Goal: Obtain resource: Download file/media

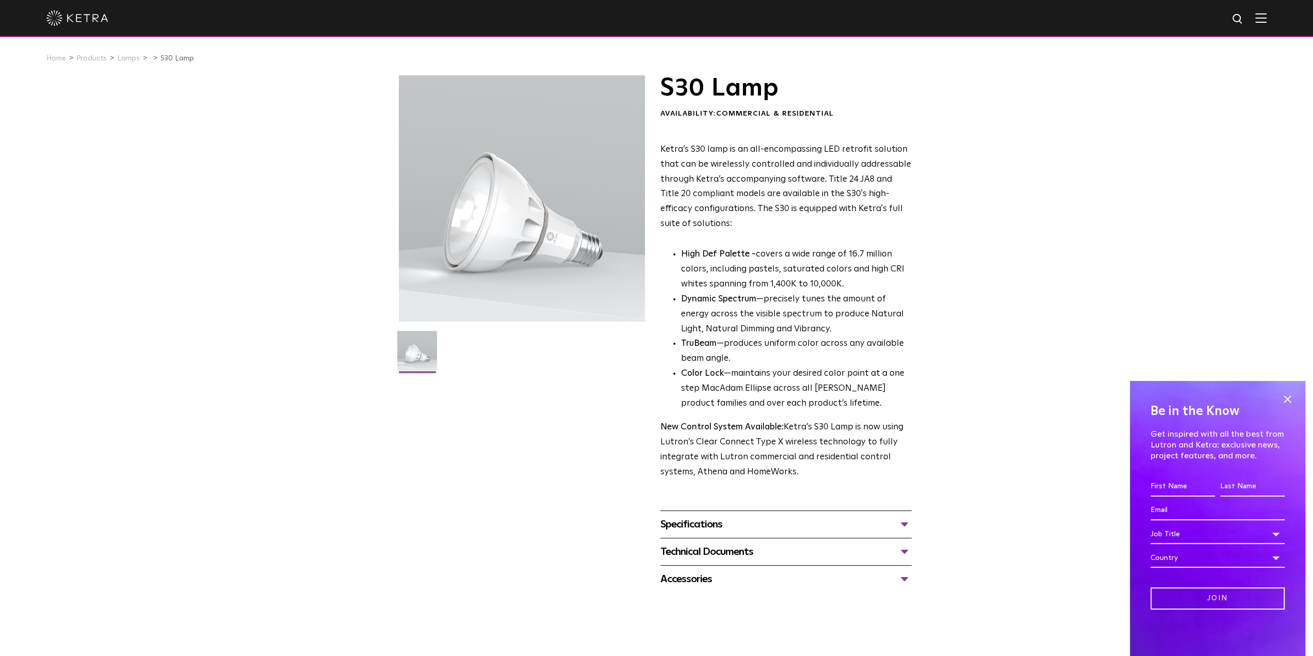
click at [717, 525] on div "Specifications" at bounding box center [785, 524] width 251 height 17
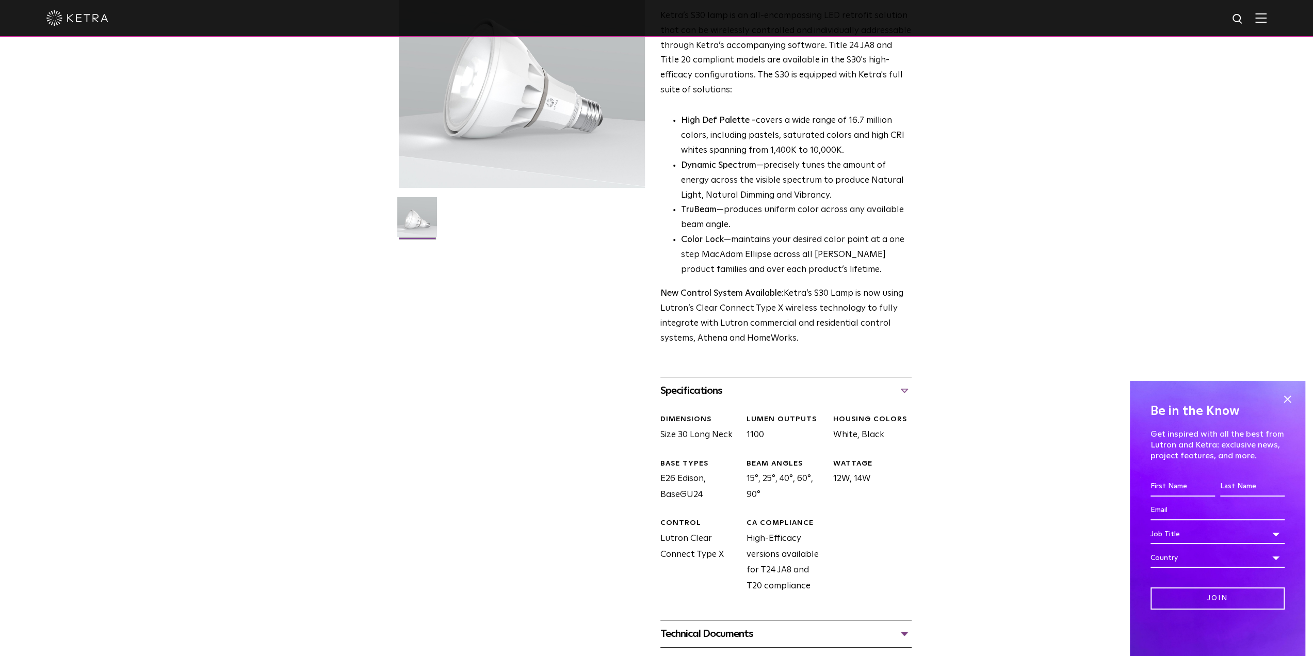
scroll to position [206, 0]
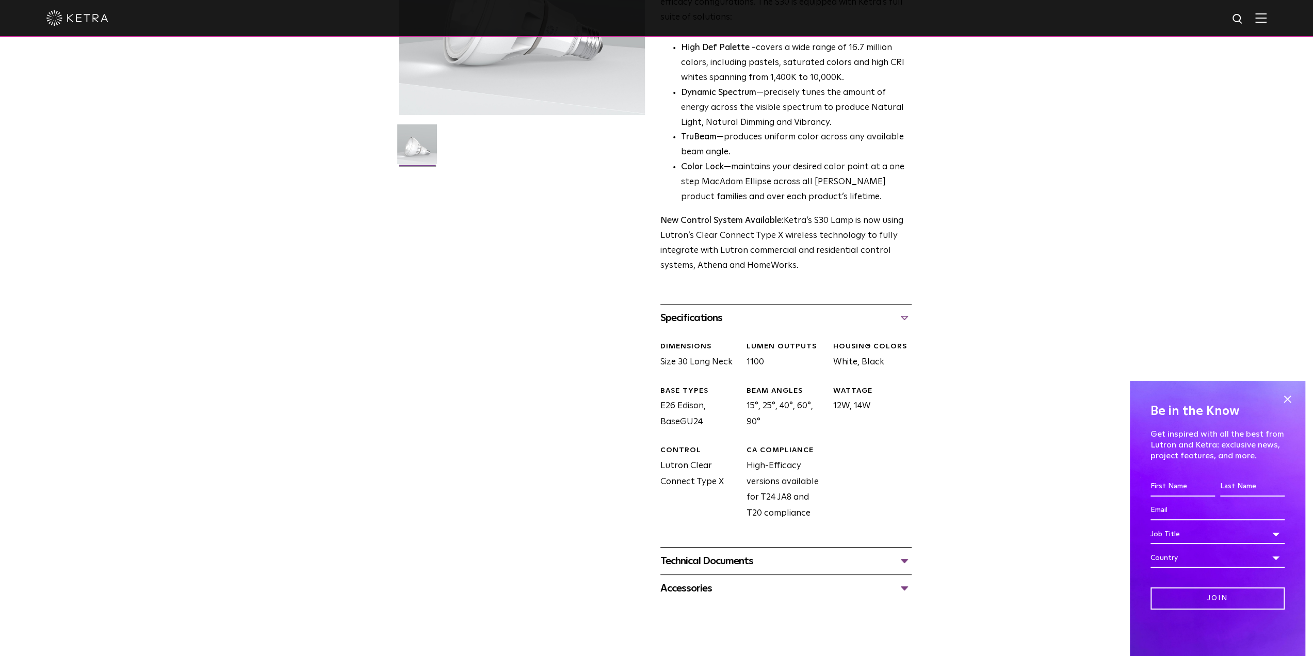
click at [699, 560] on div "Technical Documents" at bounding box center [785, 561] width 251 height 17
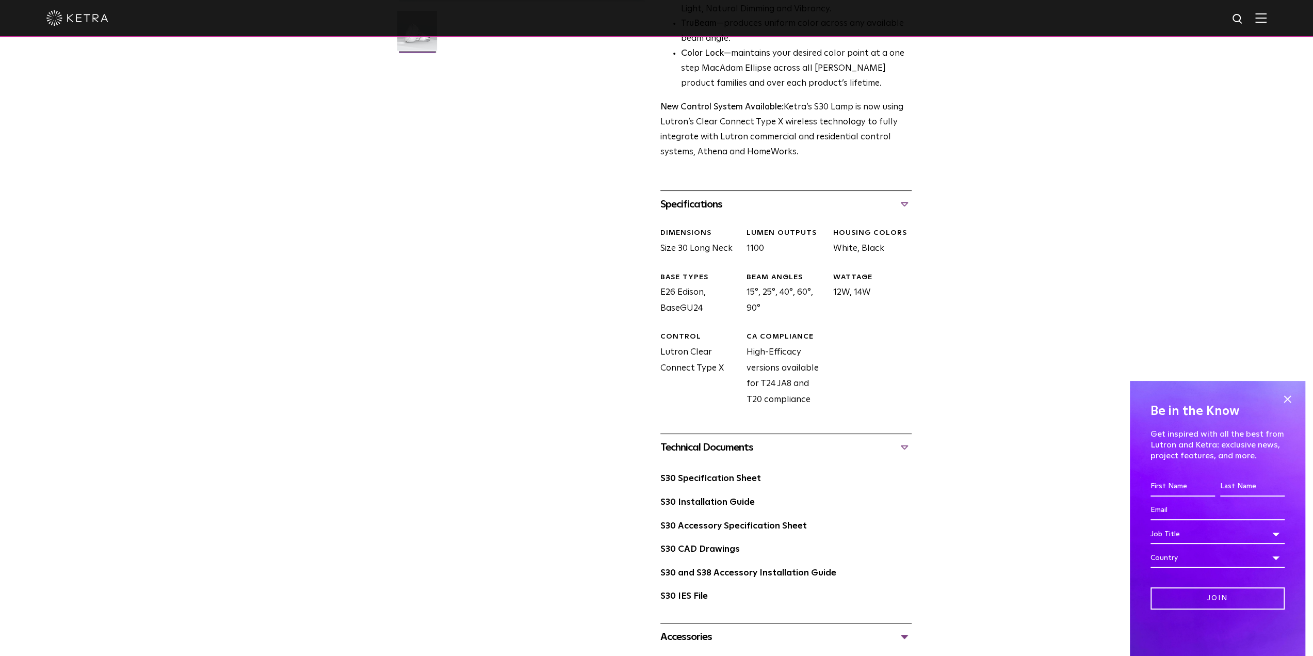
scroll to position [464, 0]
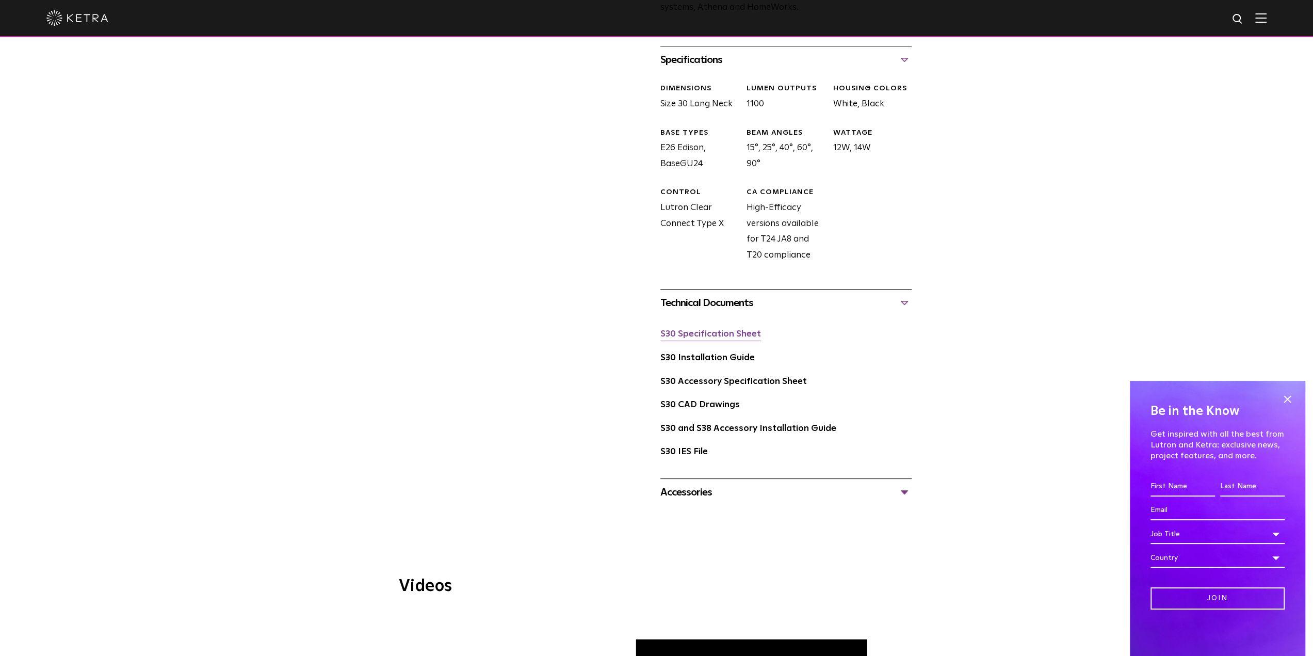
click at [707, 337] on link "S30 Specification Sheet" at bounding box center [710, 334] width 101 height 9
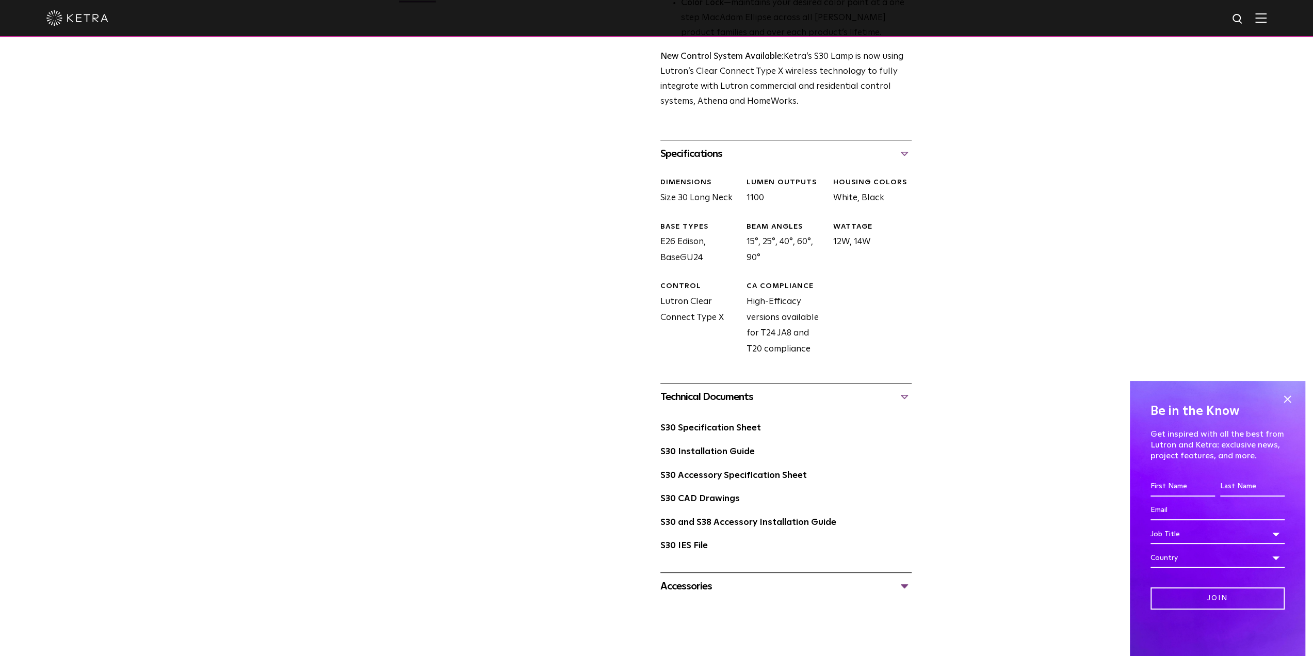
scroll to position [516, 0]
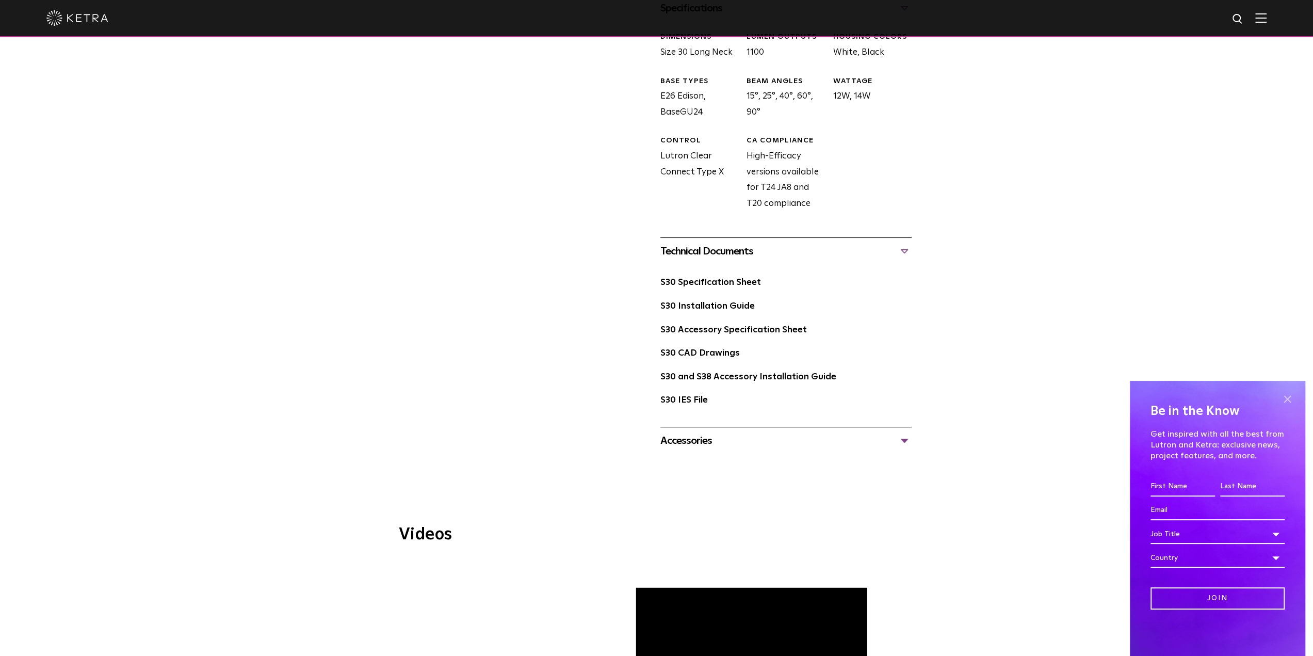
click at [1292, 396] on span at bounding box center [1287, 398] width 15 height 15
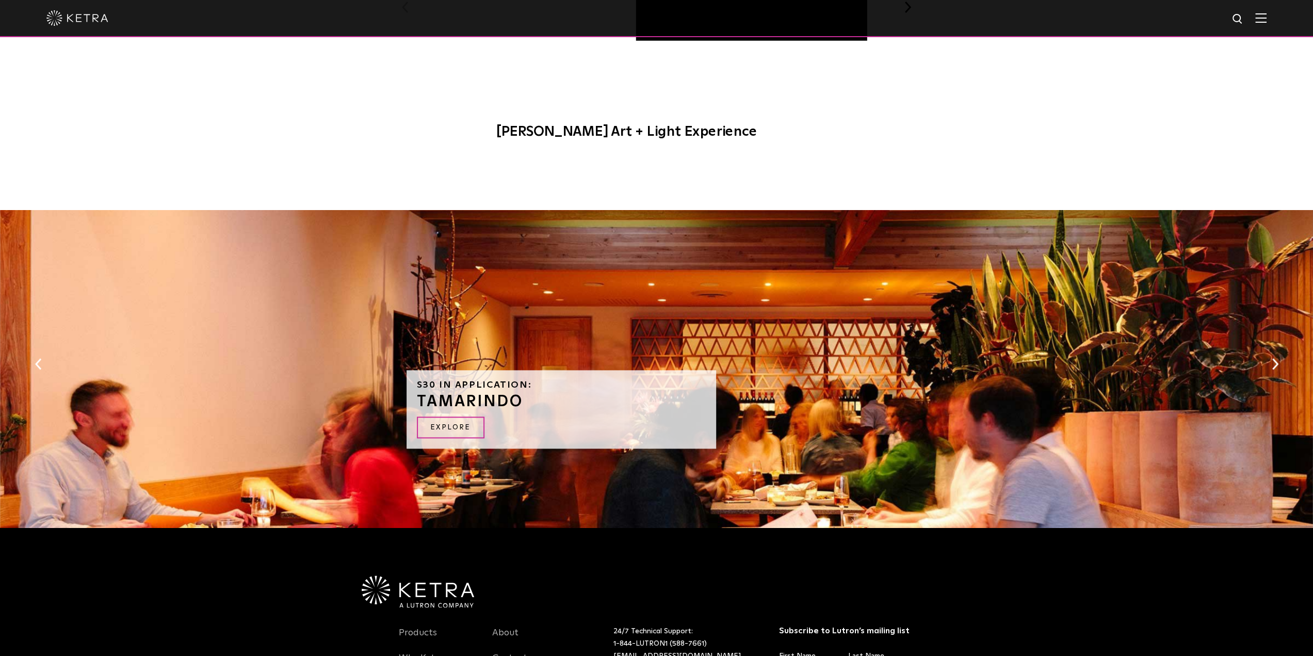
scroll to position [1238, 0]
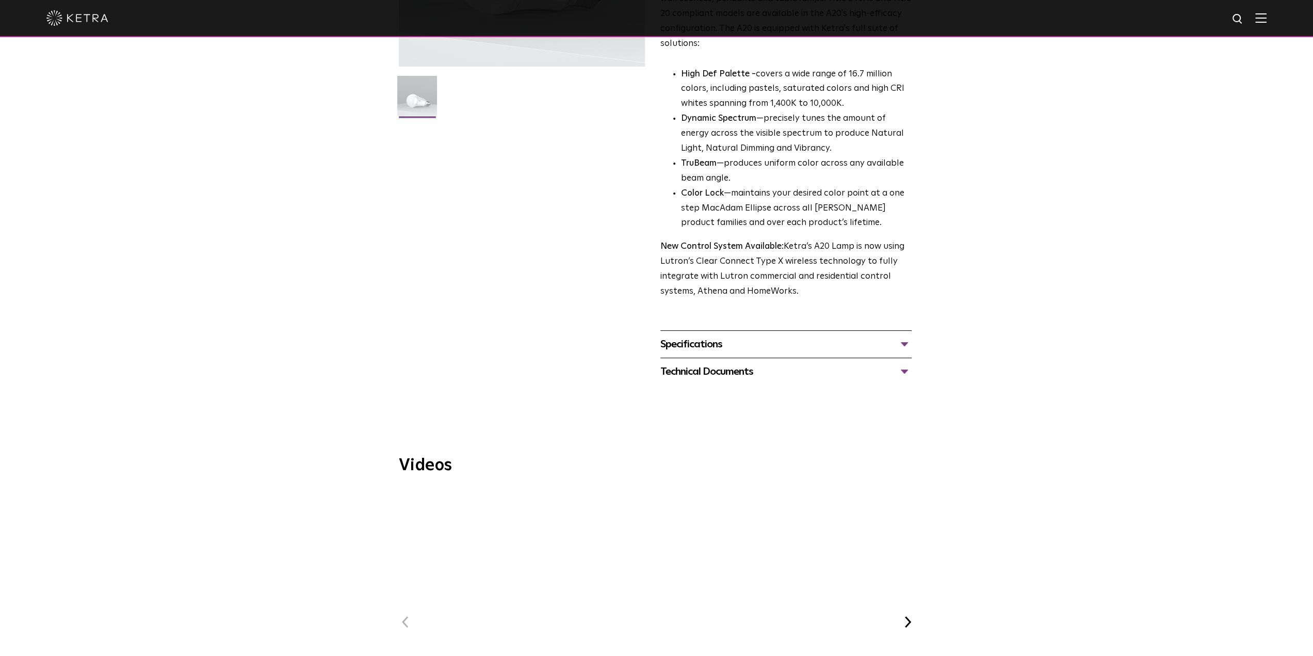
scroll to position [258, 0]
click at [678, 333] on div "Specifications" at bounding box center [785, 341] width 251 height 17
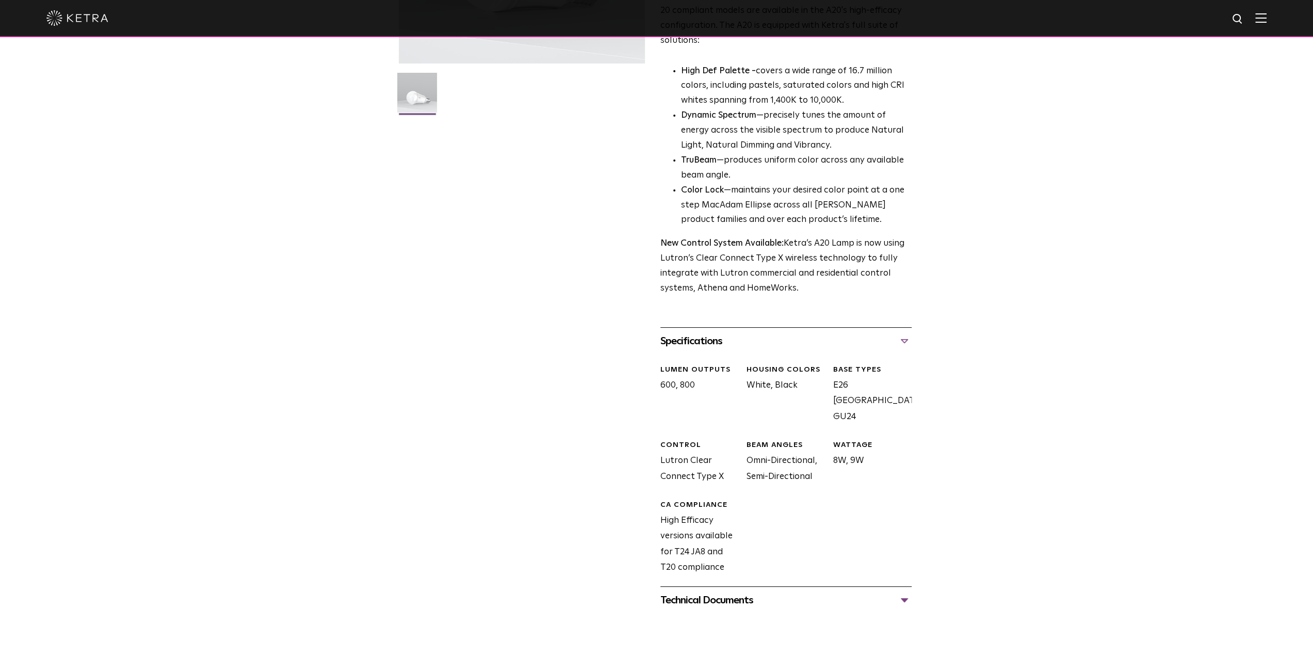
click at [719, 592] on div "Technical Documents" at bounding box center [785, 600] width 251 height 17
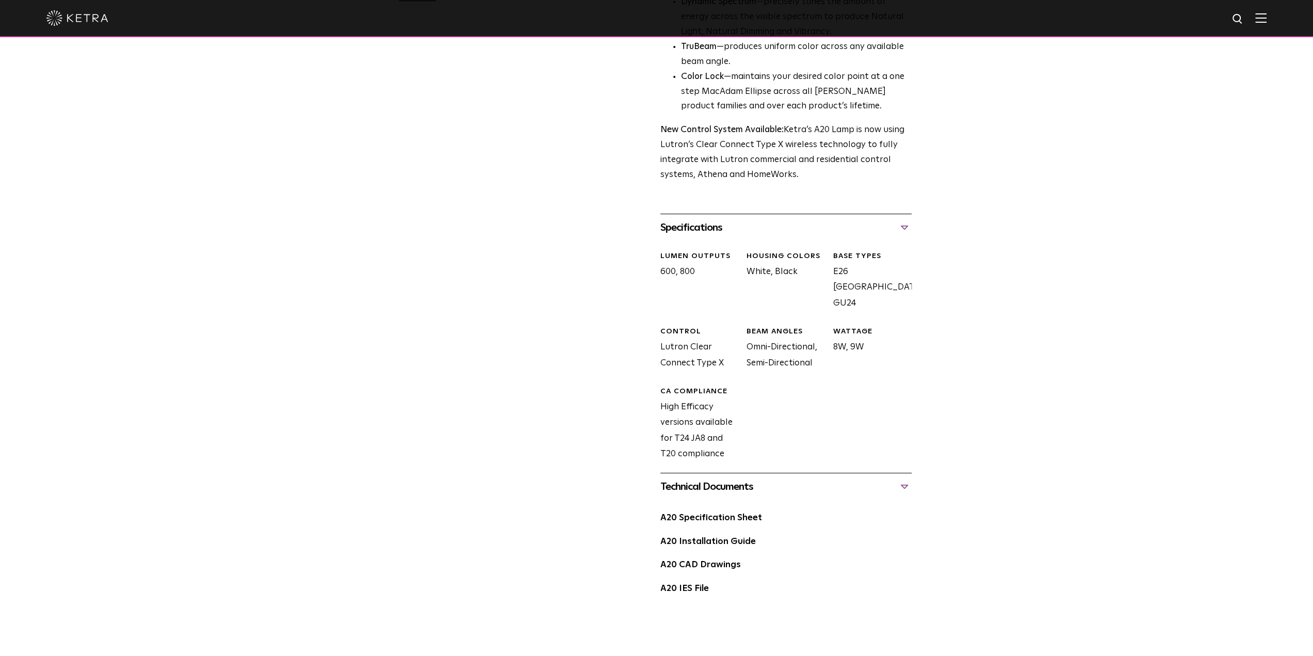
scroll to position [413, 0]
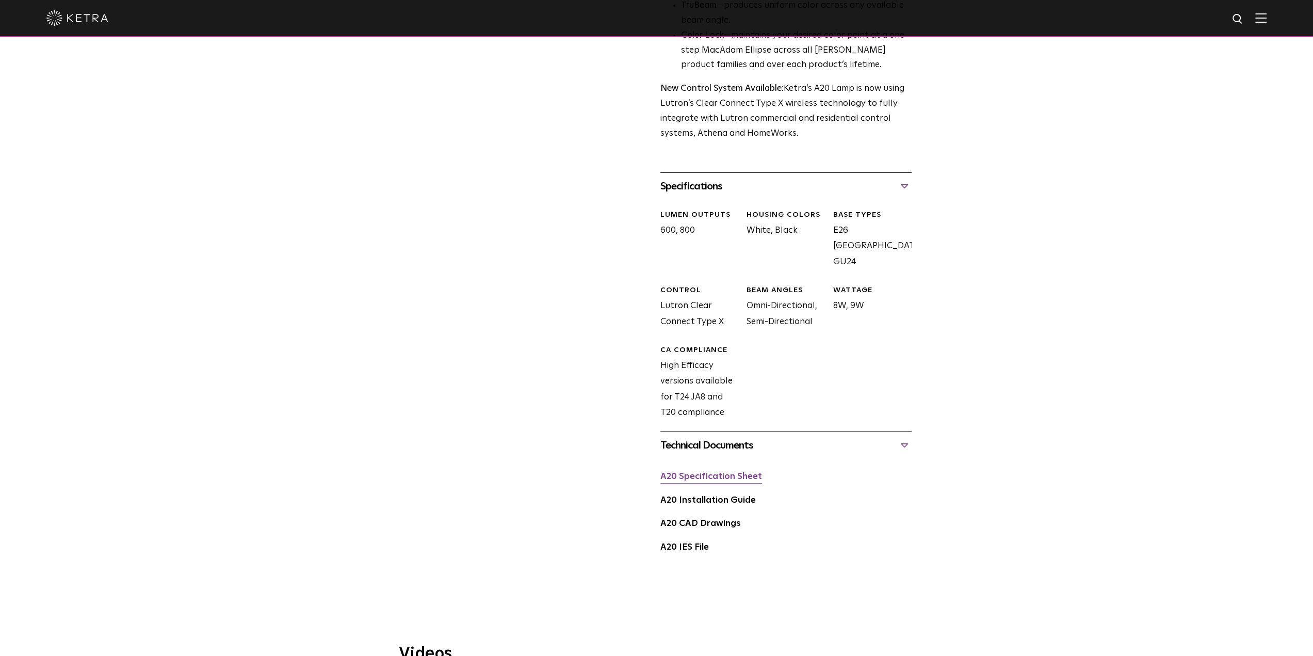
click at [694, 472] on link "A20 Specification Sheet" at bounding box center [711, 476] width 102 height 9
